Goal: Task Accomplishment & Management: Complete application form

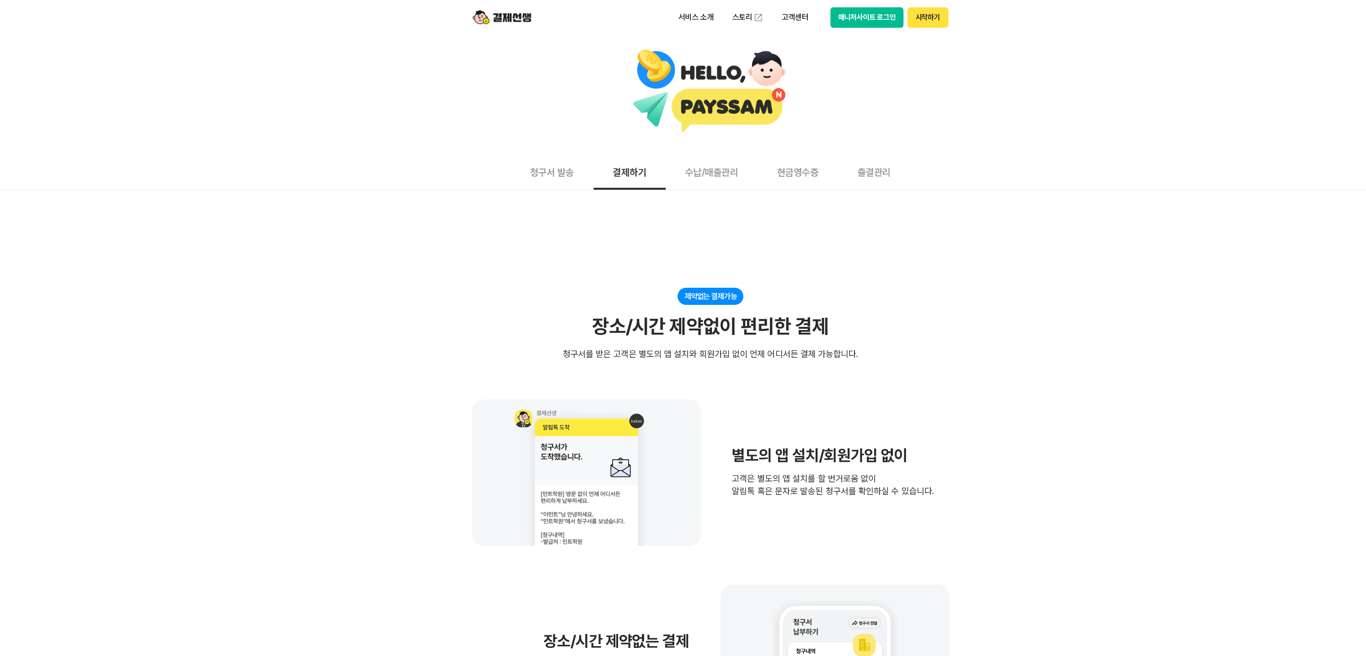
click at [548, 160] on button "청구서 발송" at bounding box center [537, 158] width 76 height 33
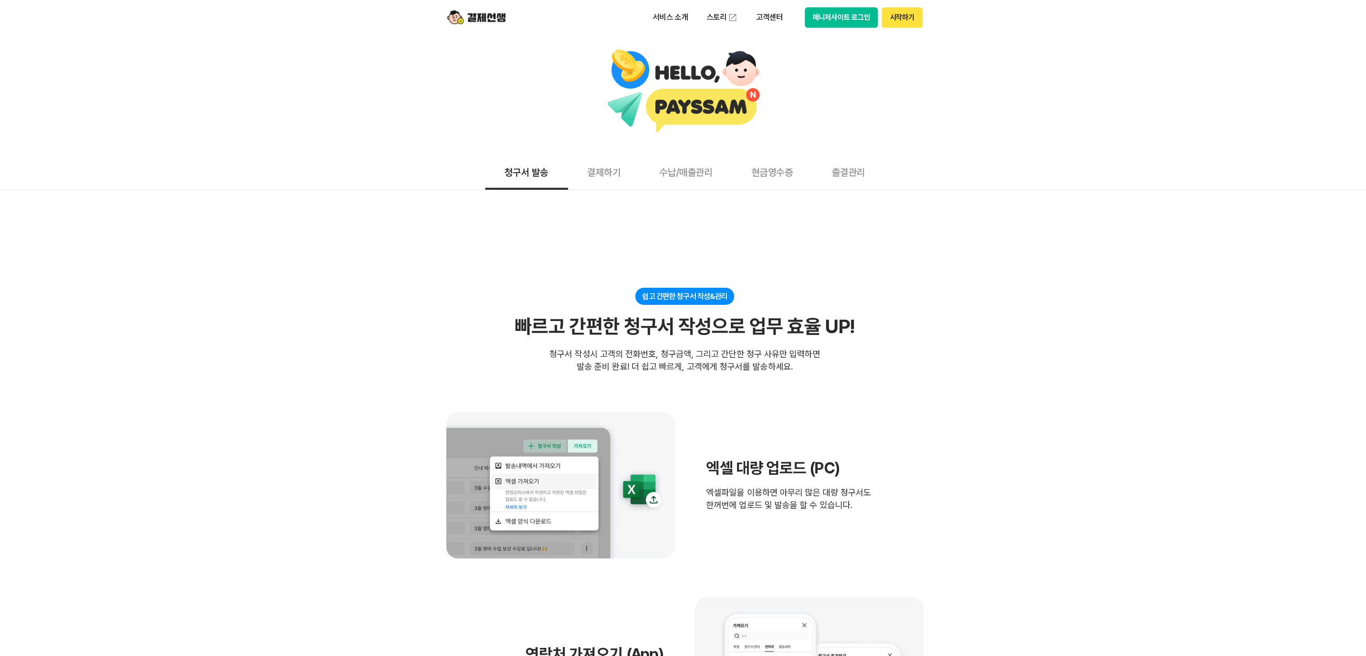
click at [503, 11] on img at bounding box center [491, 16] width 54 height 17
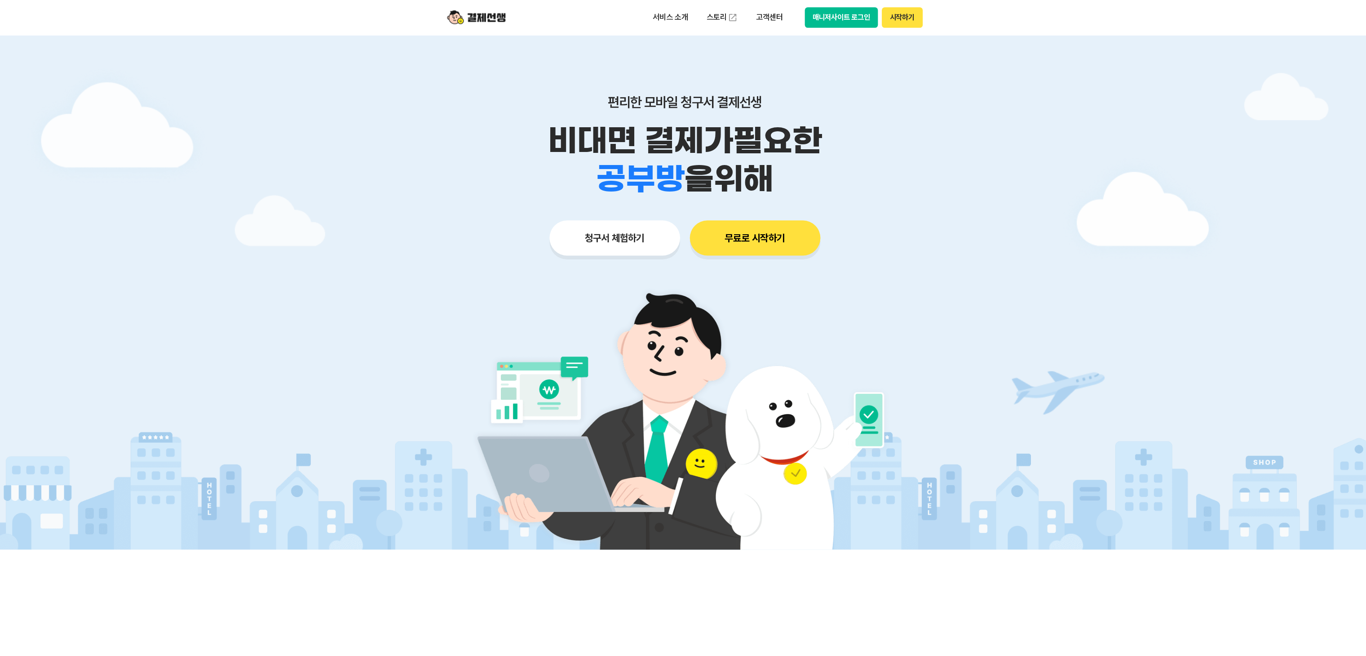
click at [638, 210] on button "청구서 체험하기" at bounding box center [618, 219] width 120 height 32
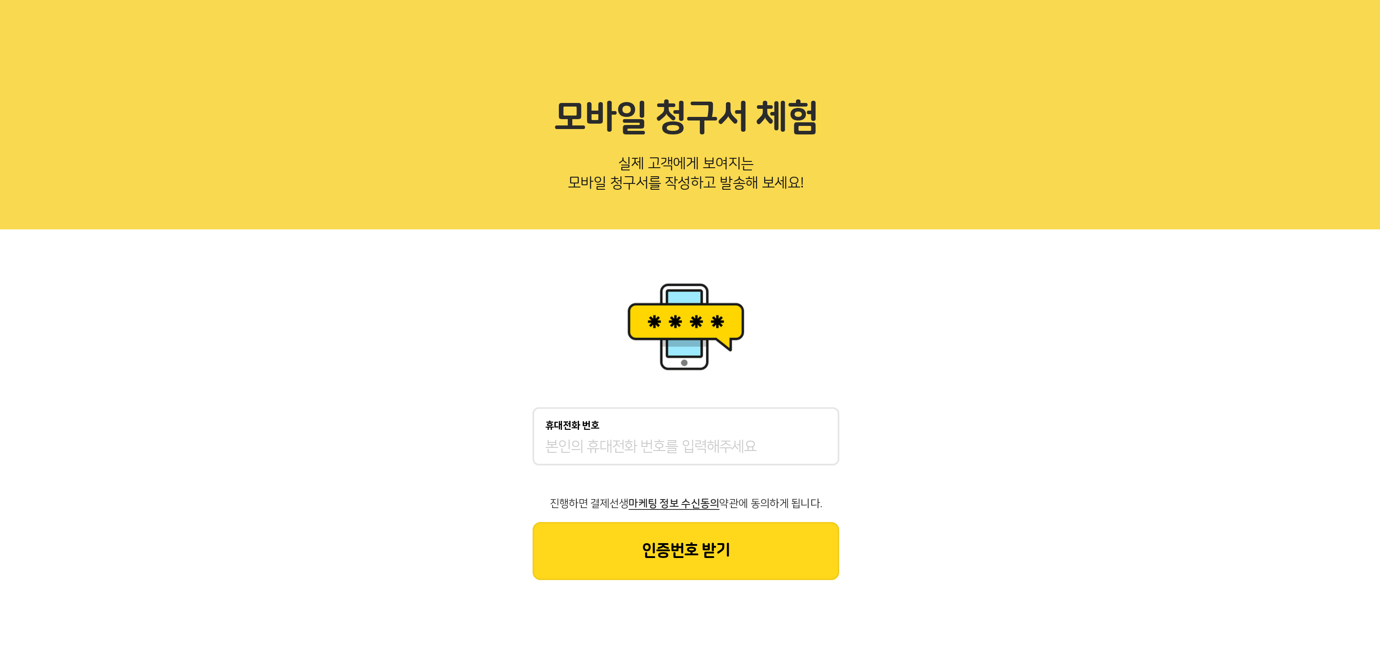
click at [691, 254] on div "휴대전화 번호" at bounding box center [690, 242] width 171 height 32
click at [694, 247] on input "휴대전화 번호" at bounding box center [690, 249] width 156 height 11
type input "*"
type input "9"
type input "*"
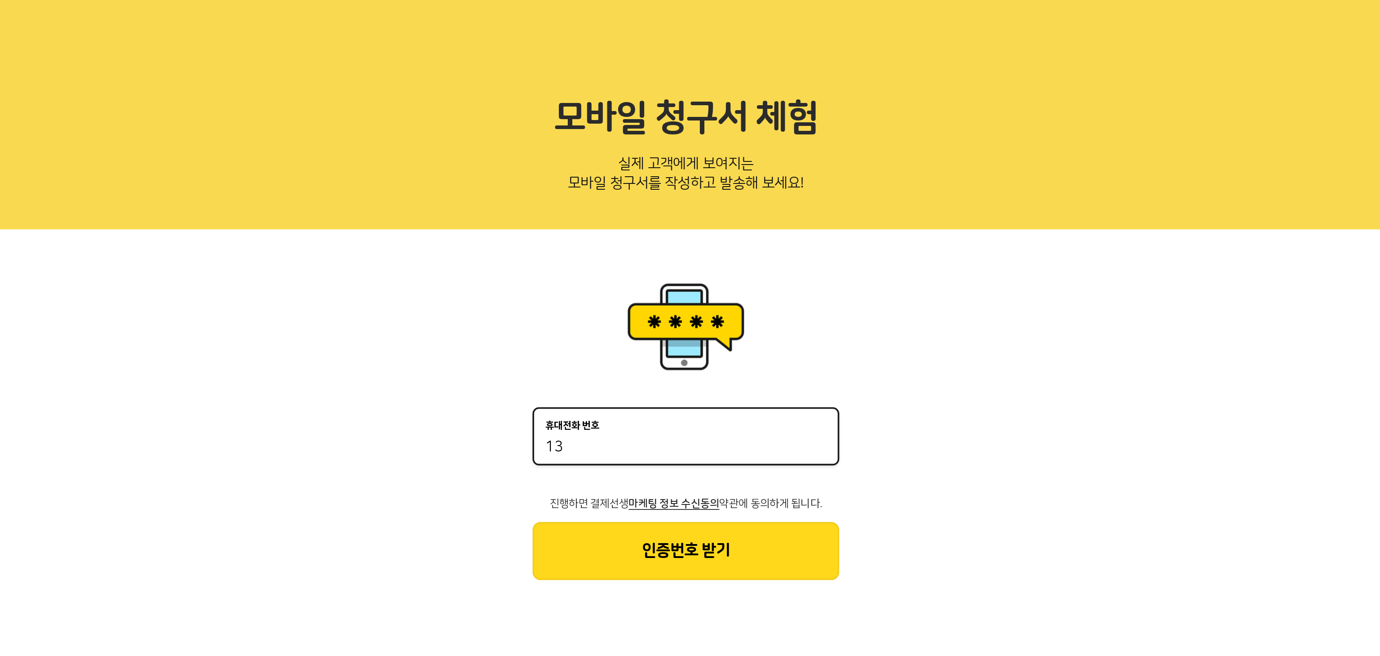
type input "1"
type input "*"
click at [728, 251] on input "휴대전화 번호" at bounding box center [690, 249] width 156 height 11
paste input "01068642862"
type input "01068642862"
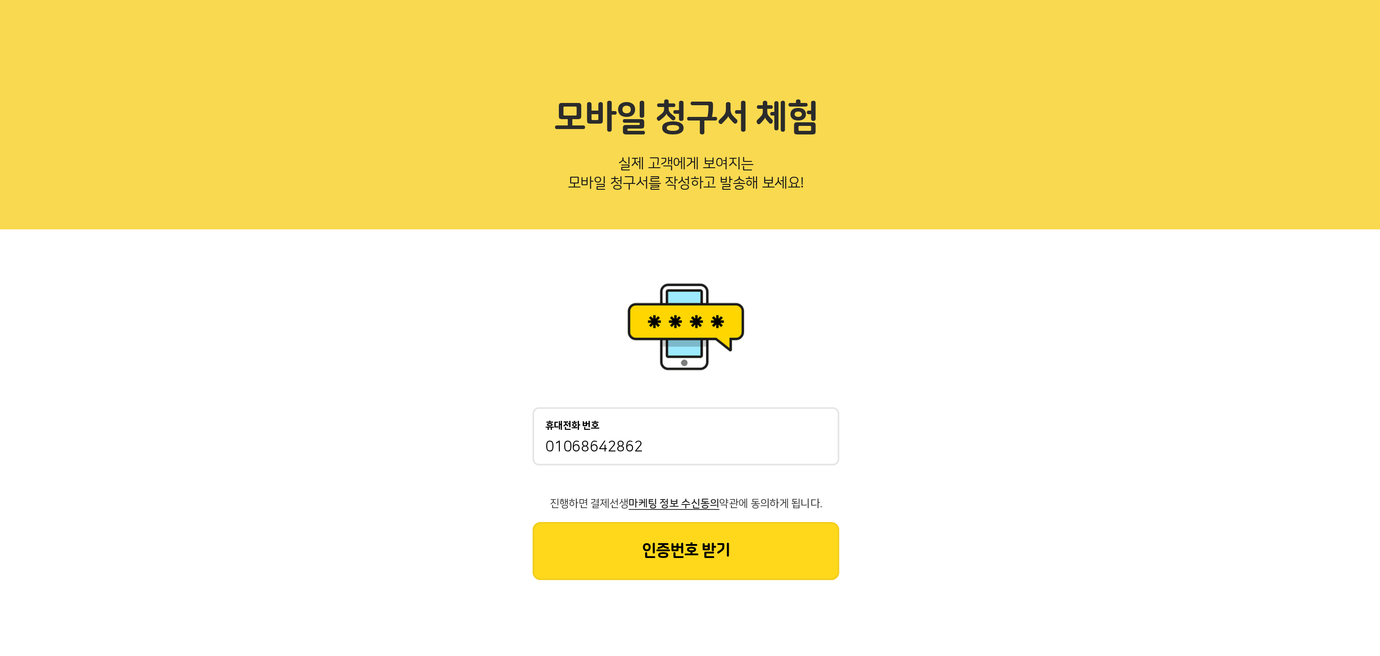
click at [711, 306] on button "인증번호 받기" at bounding box center [690, 306] width 171 height 32
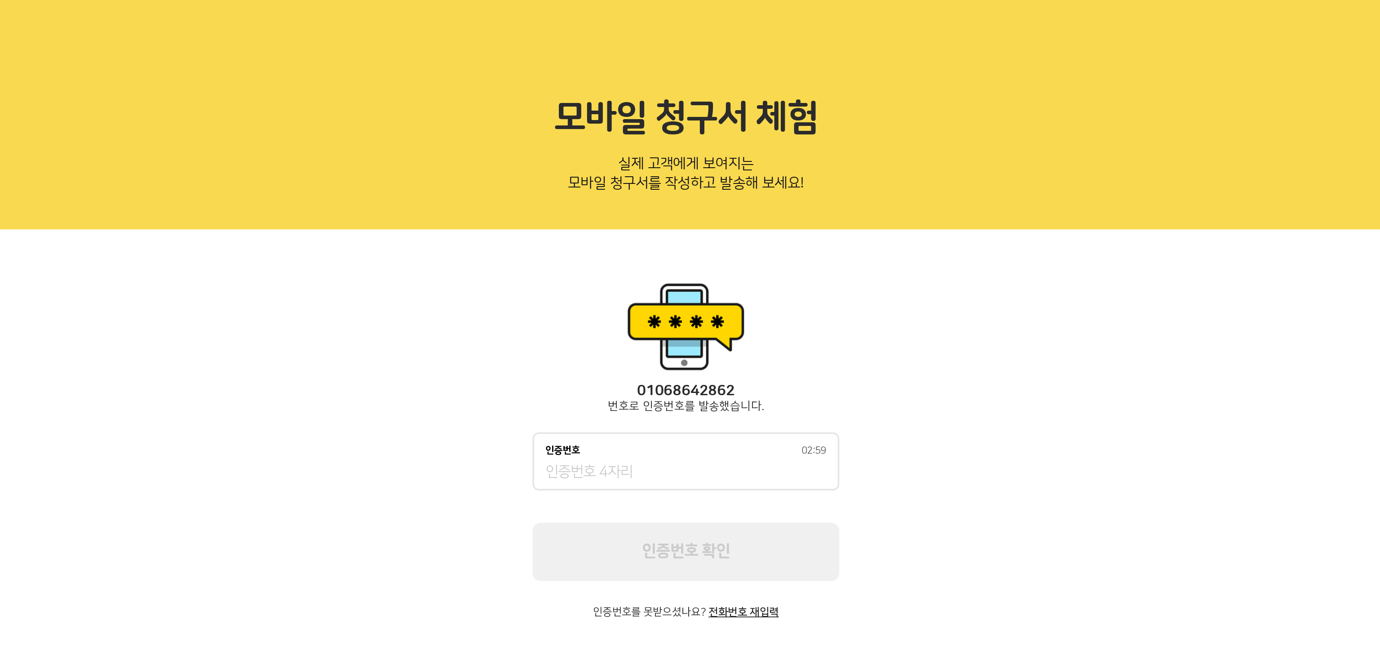
click at [710, 267] on div "인증번호 02:59" at bounding box center [690, 256] width 171 height 32
click at [666, 257] on input "인증번호 02:58" at bounding box center [690, 262] width 156 height 11
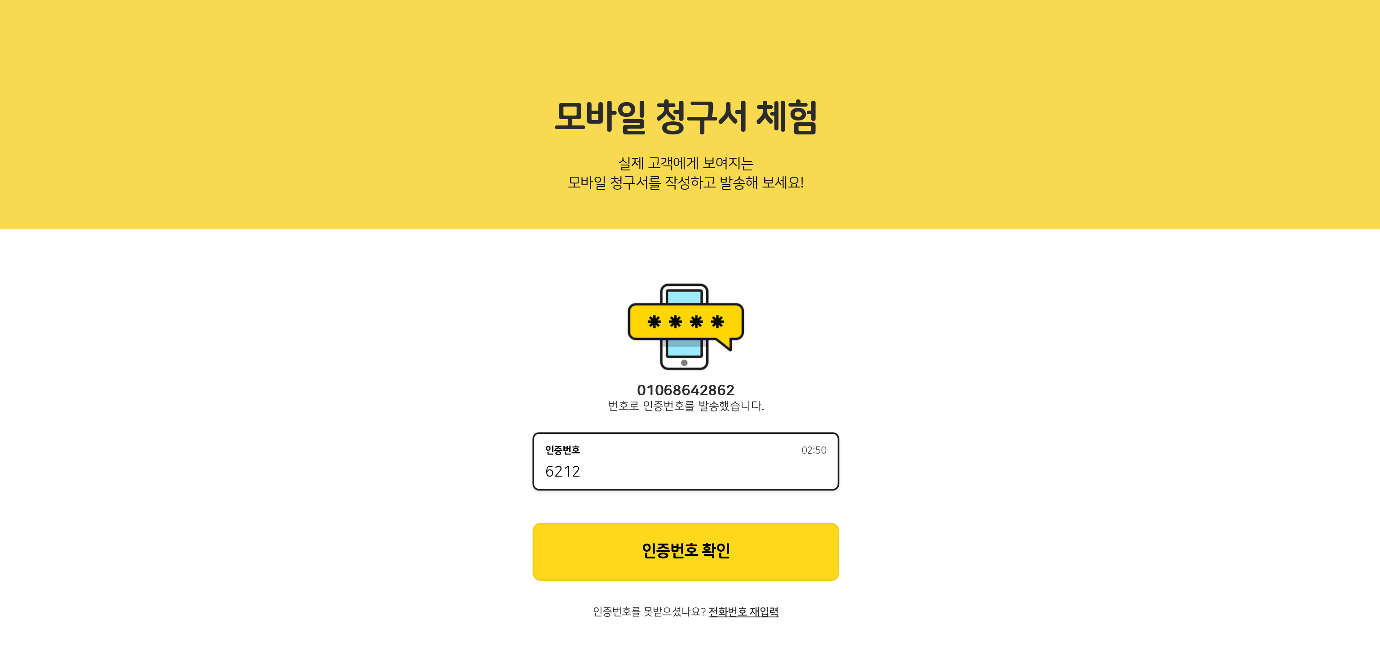
type input "6212"
click at [657, 300] on button "인증번호 확인" at bounding box center [690, 307] width 171 height 32
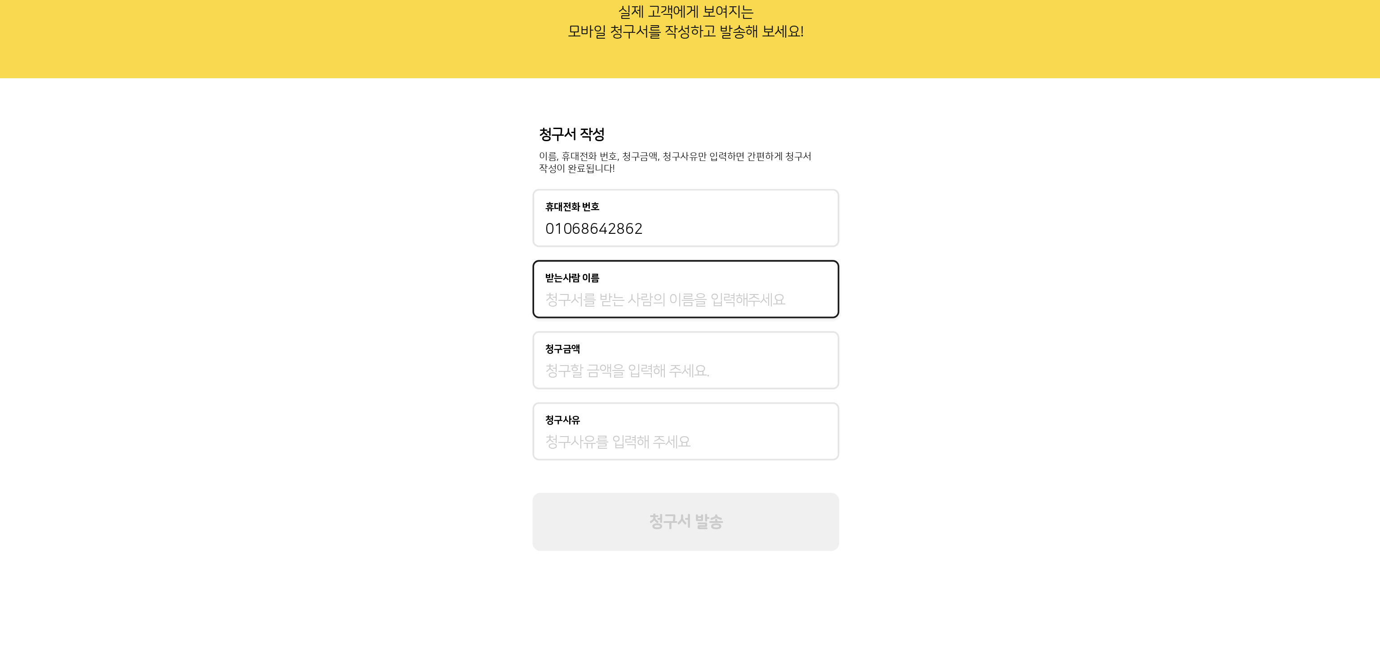
click at [669, 246] on input "받는사람 이름" at bounding box center [690, 251] width 156 height 11
type input "ㄹㄹ1"
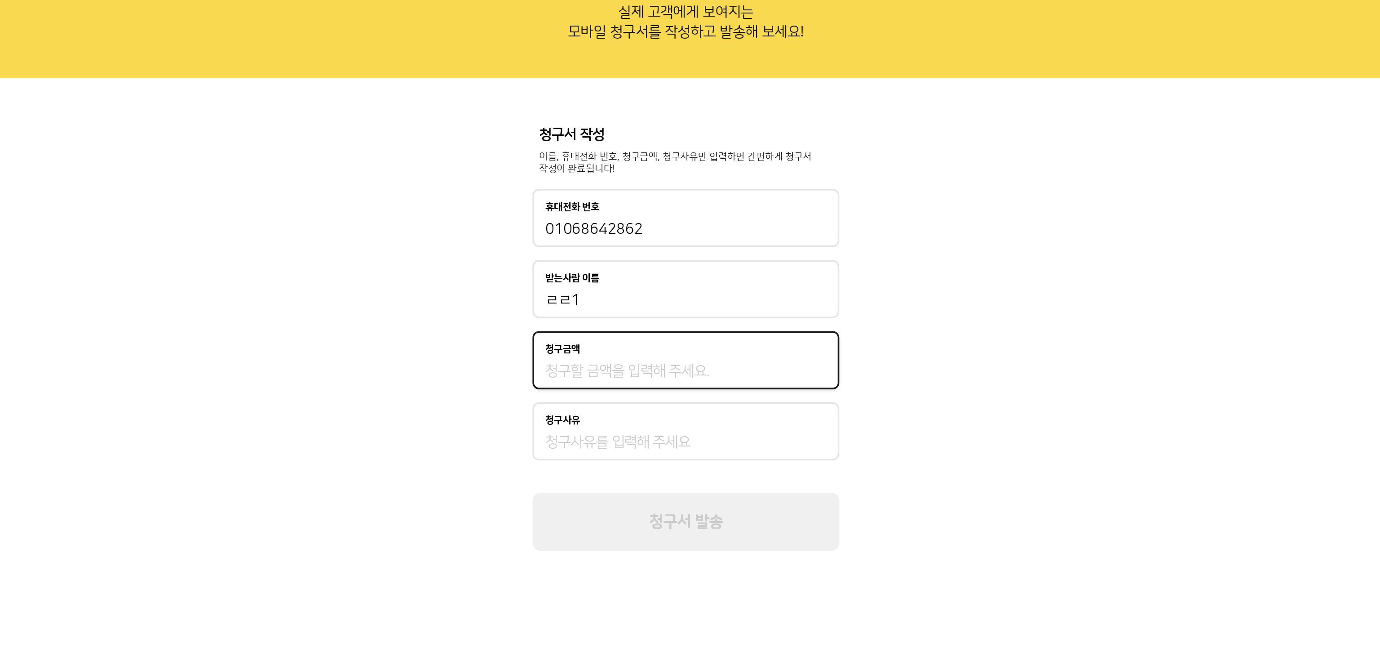
click at [658, 286] on input "청구금액" at bounding box center [690, 290] width 156 height 11
type input "22"
click at [651, 334] on input "청구사유" at bounding box center [690, 330] width 156 height 11
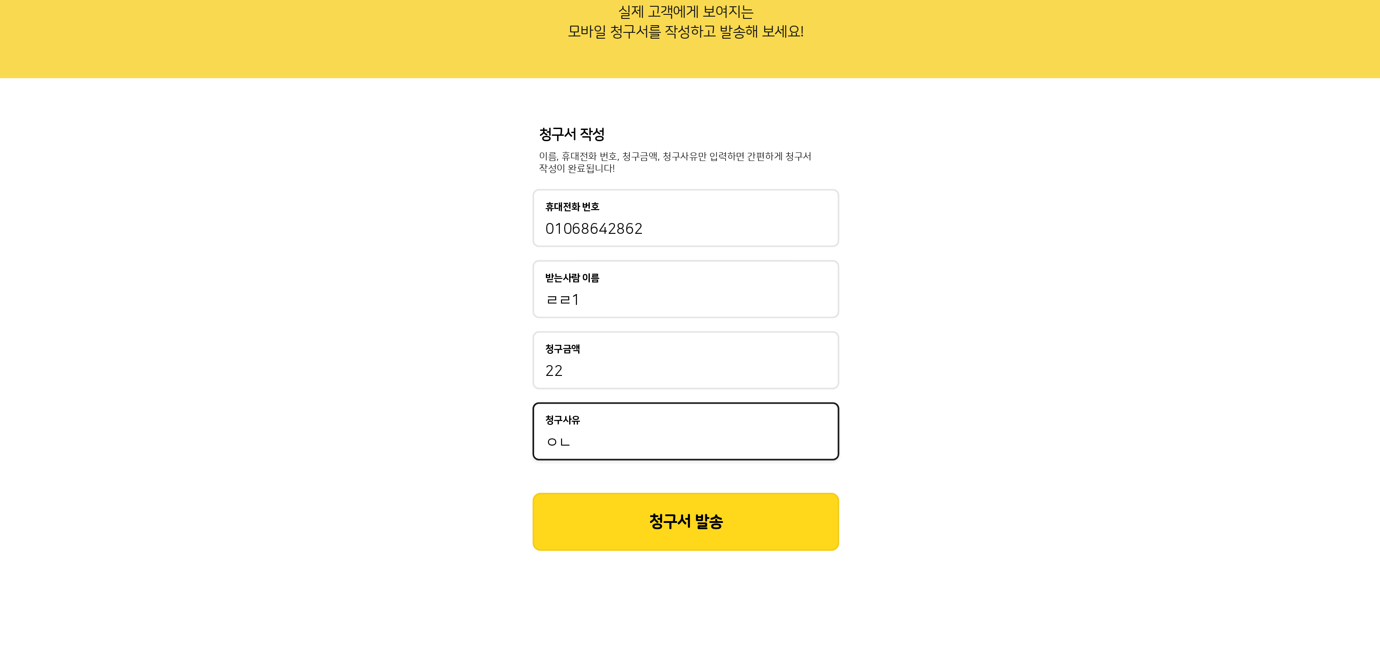
type input "ㅇㄴ"
click at [652, 367] on button "청구서 발송" at bounding box center [690, 374] width 171 height 32
